Goal: Check status

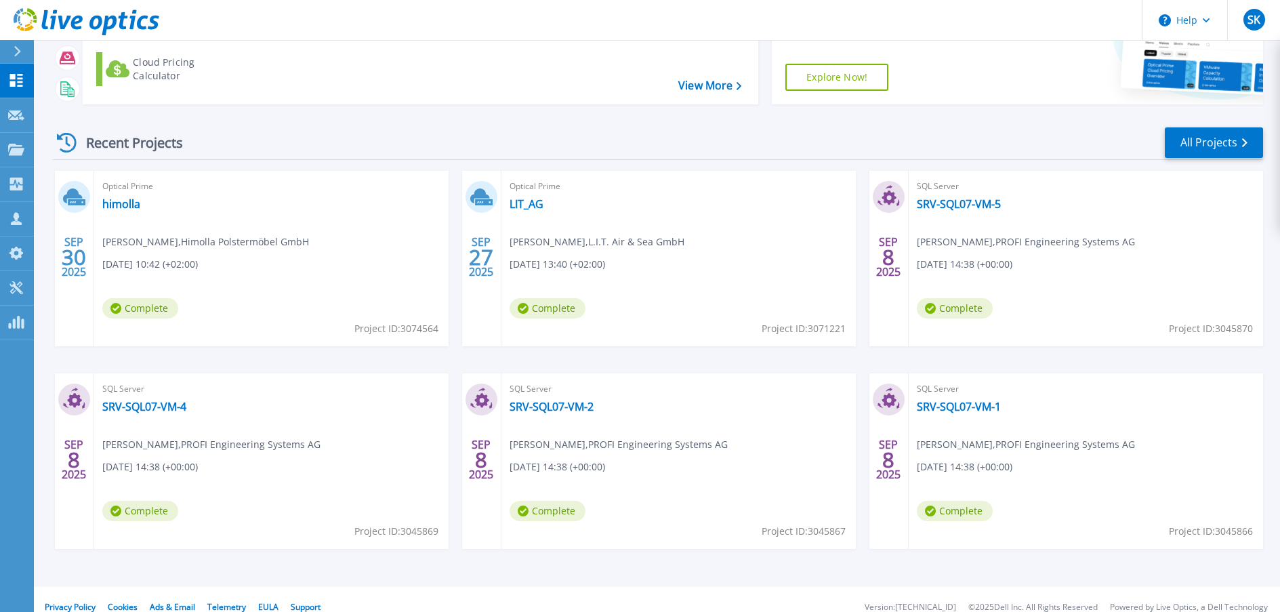
scroll to position [139, 0]
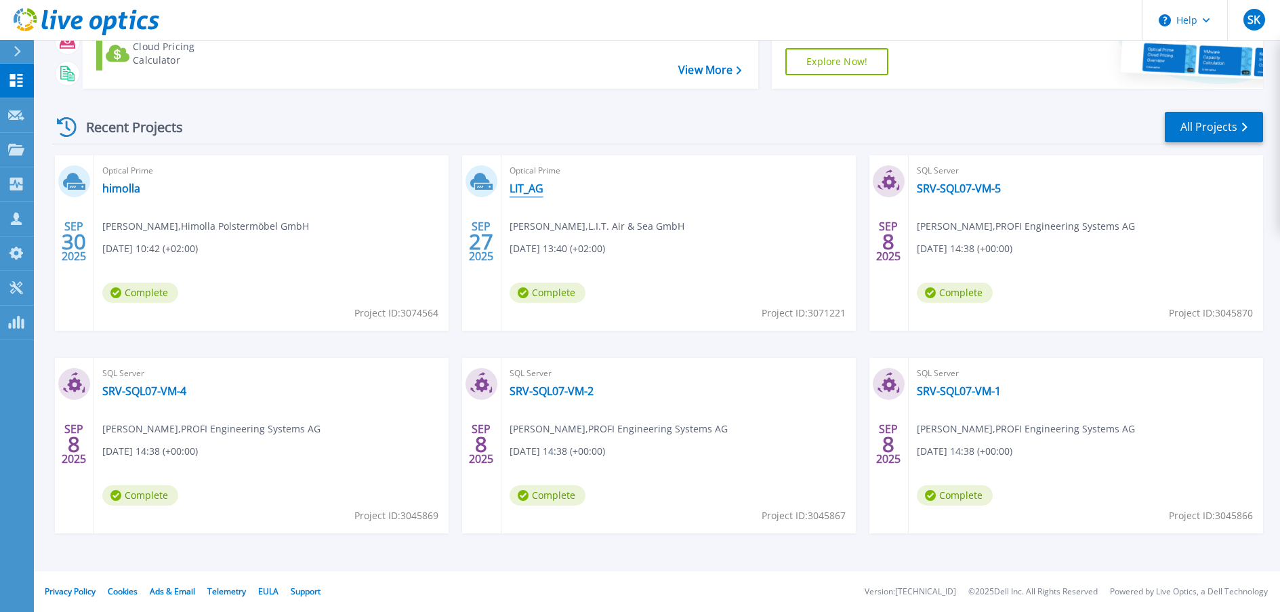
click at [528, 191] on link "LIT_AG" at bounding box center [526, 189] width 34 height 14
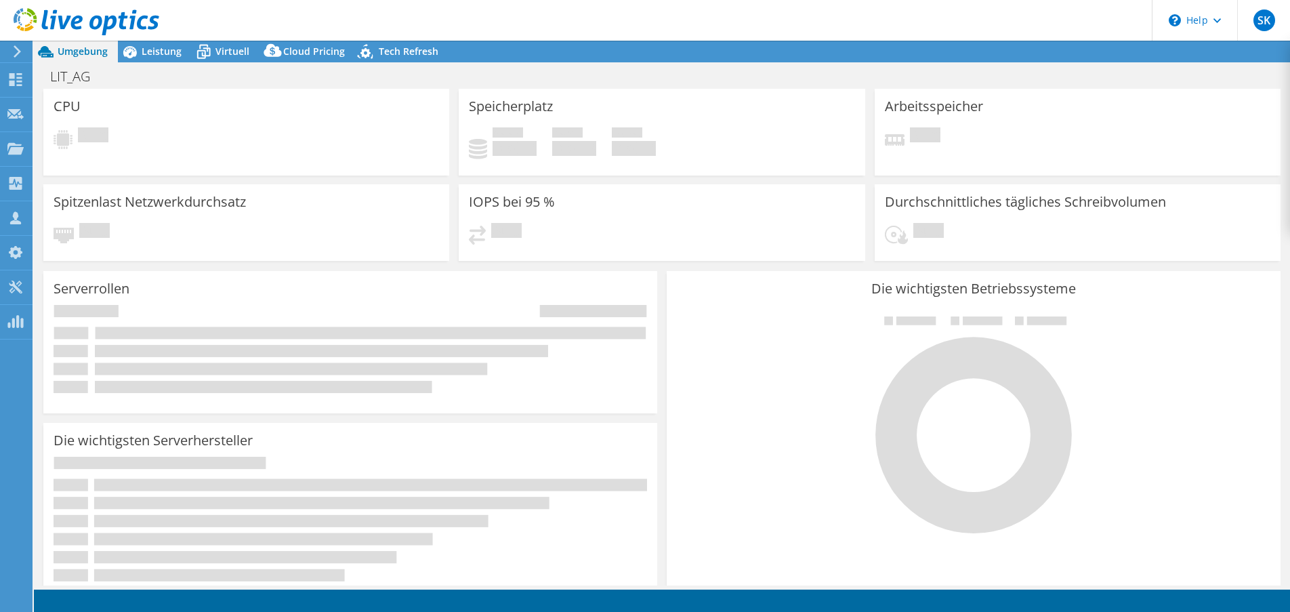
select select "USD"
select select "EUFrankfurt"
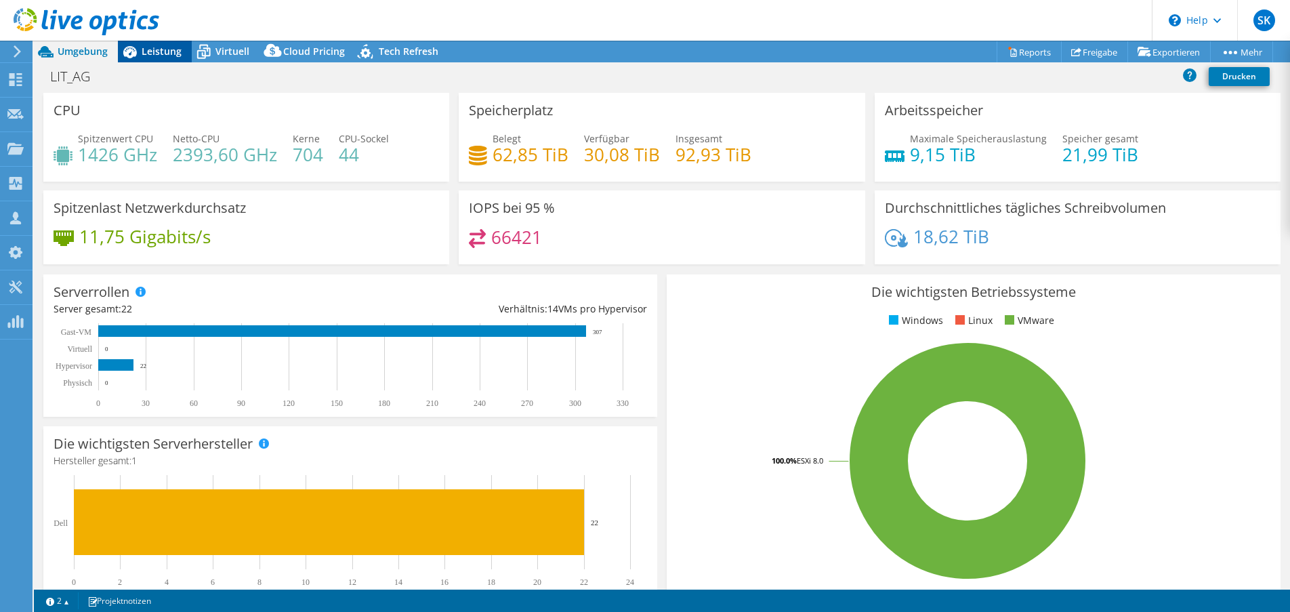
click at [173, 47] on span "Leistung" at bounding box center [162, 51] width 40 height 13
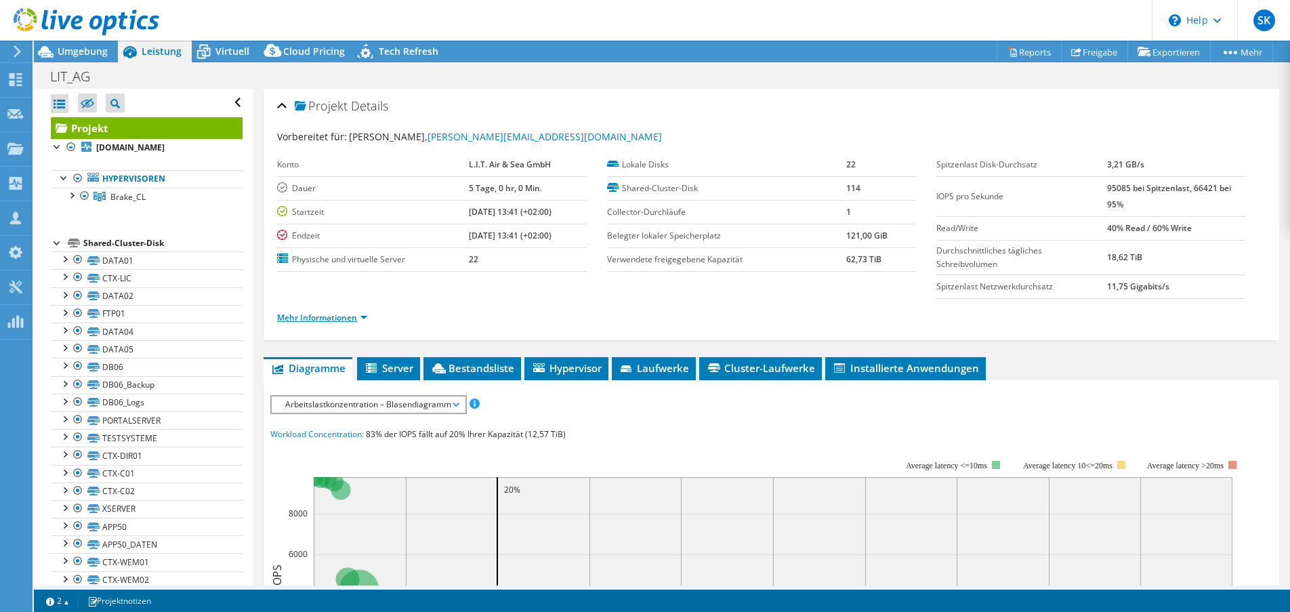
click at [363, 316] on link "Mehr Informationen" at bounding box center [322, 318] width 90 height 12
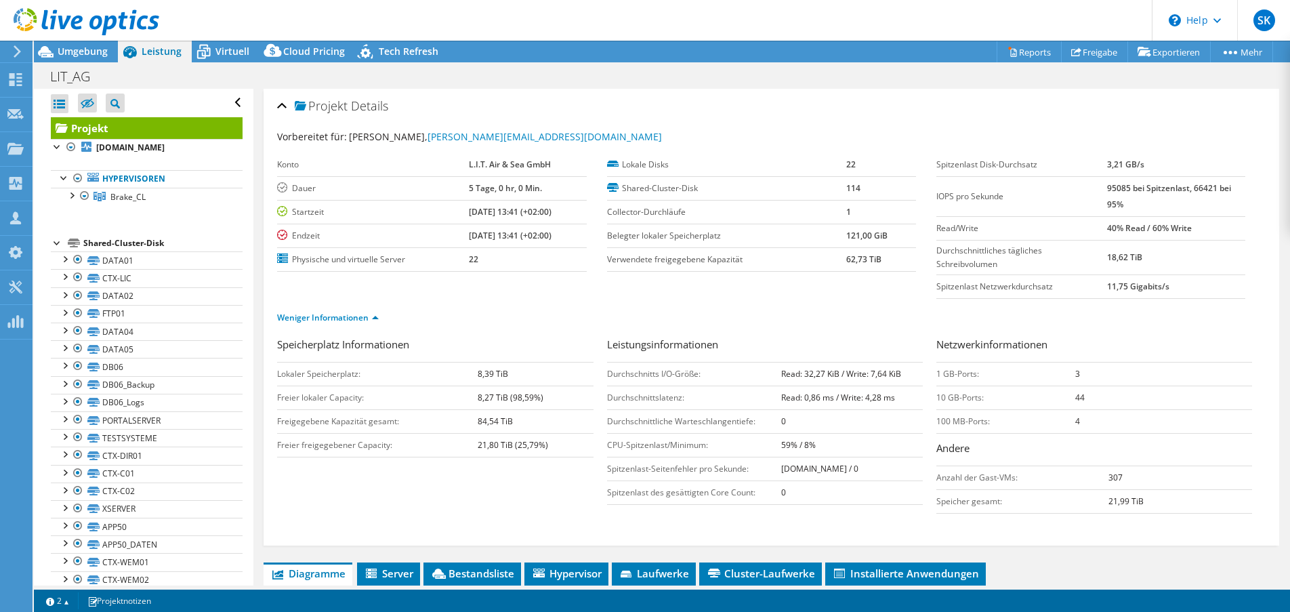
click at [360, 501] on div "Speicherplatz Informationen Lokaler Speicherplatz: [STREET_ADDRESS] [PERSON_NAM…" at bounding box center [771, 429] width 988 height 184
